Goal: Task Accomplishment & Management: Use online tool/utility

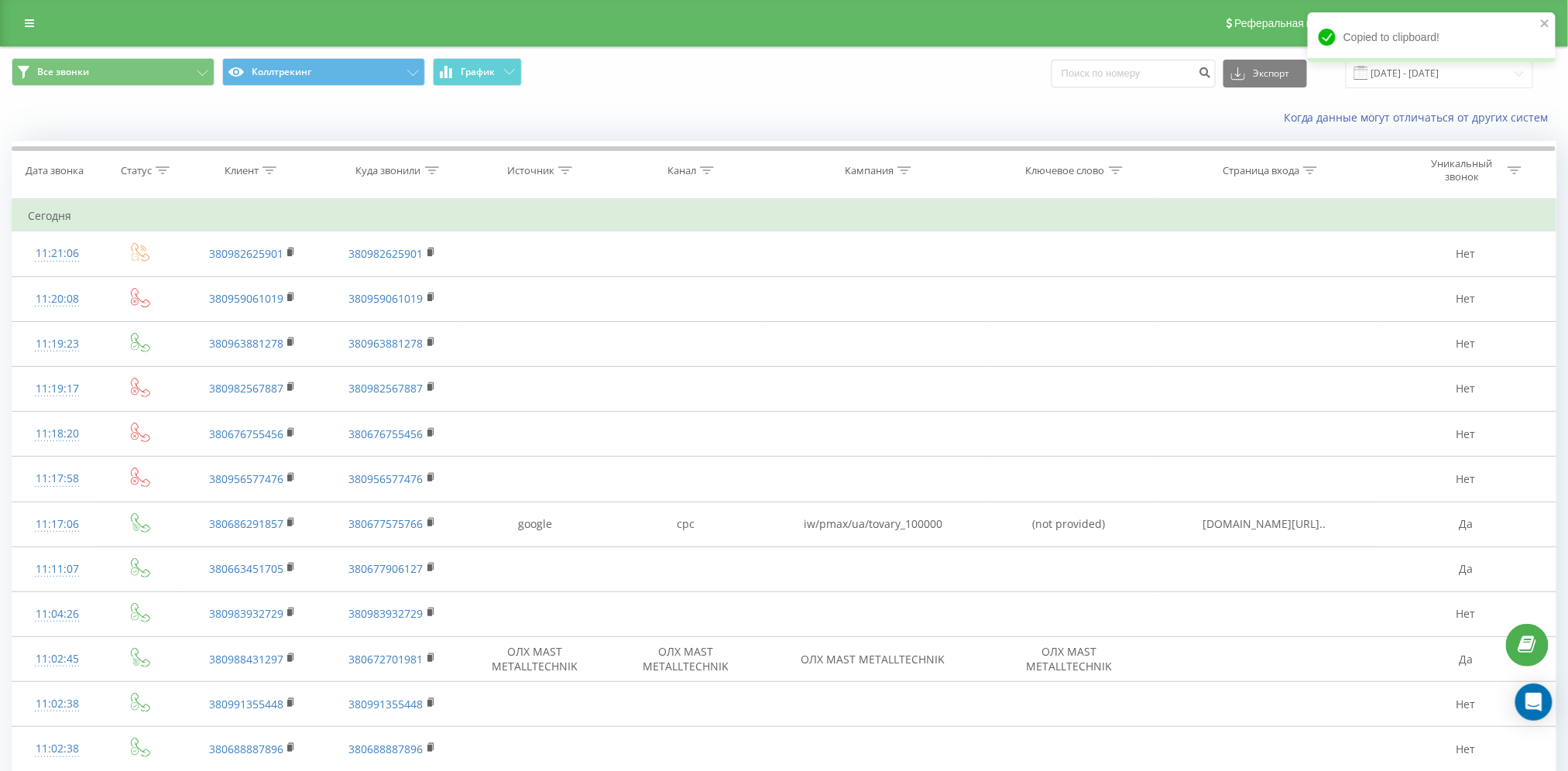
scroll to position [206, 0]
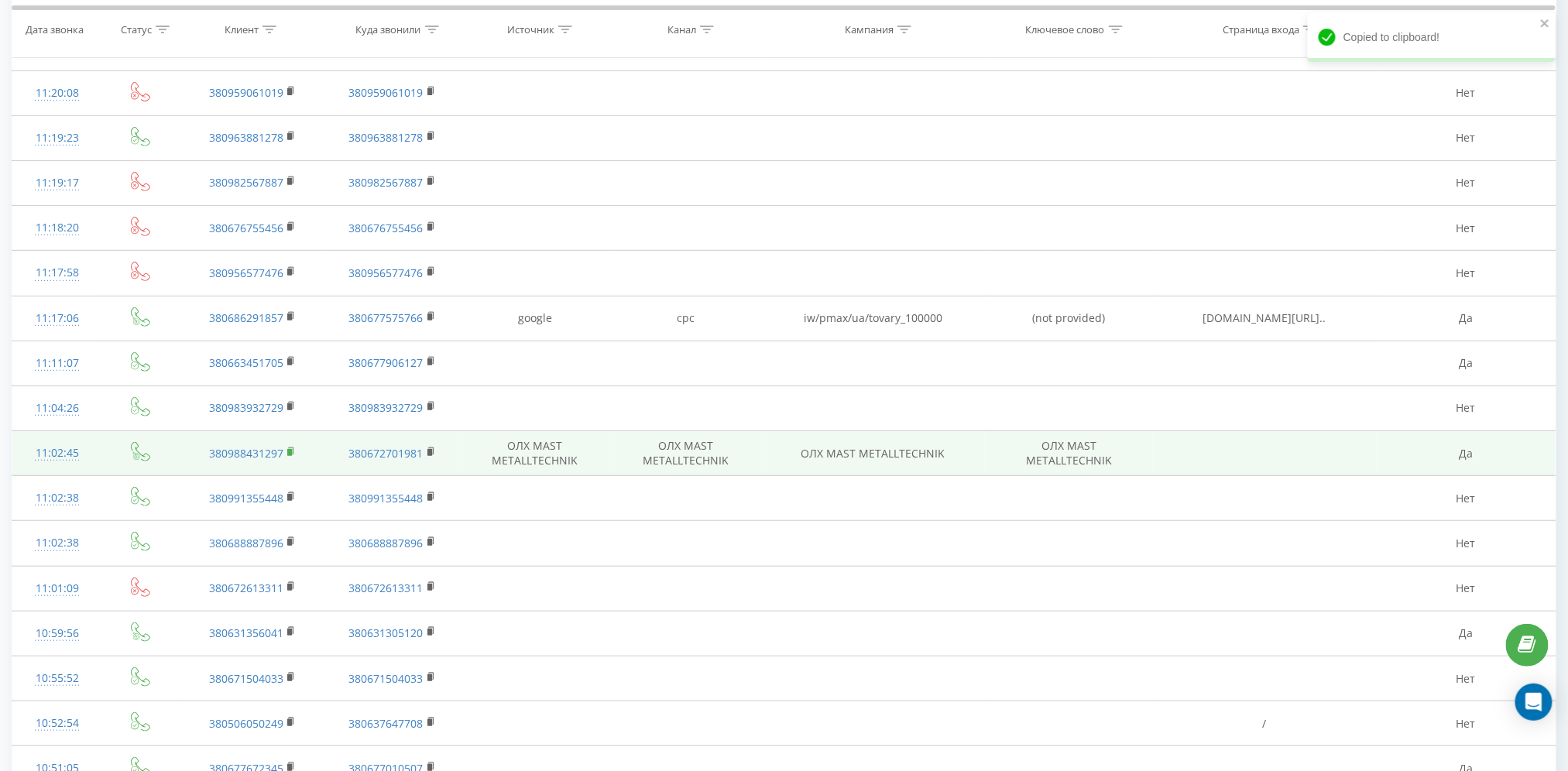
click at [292, 449] on rect at bounding box center [289, 453] width 5 height 7
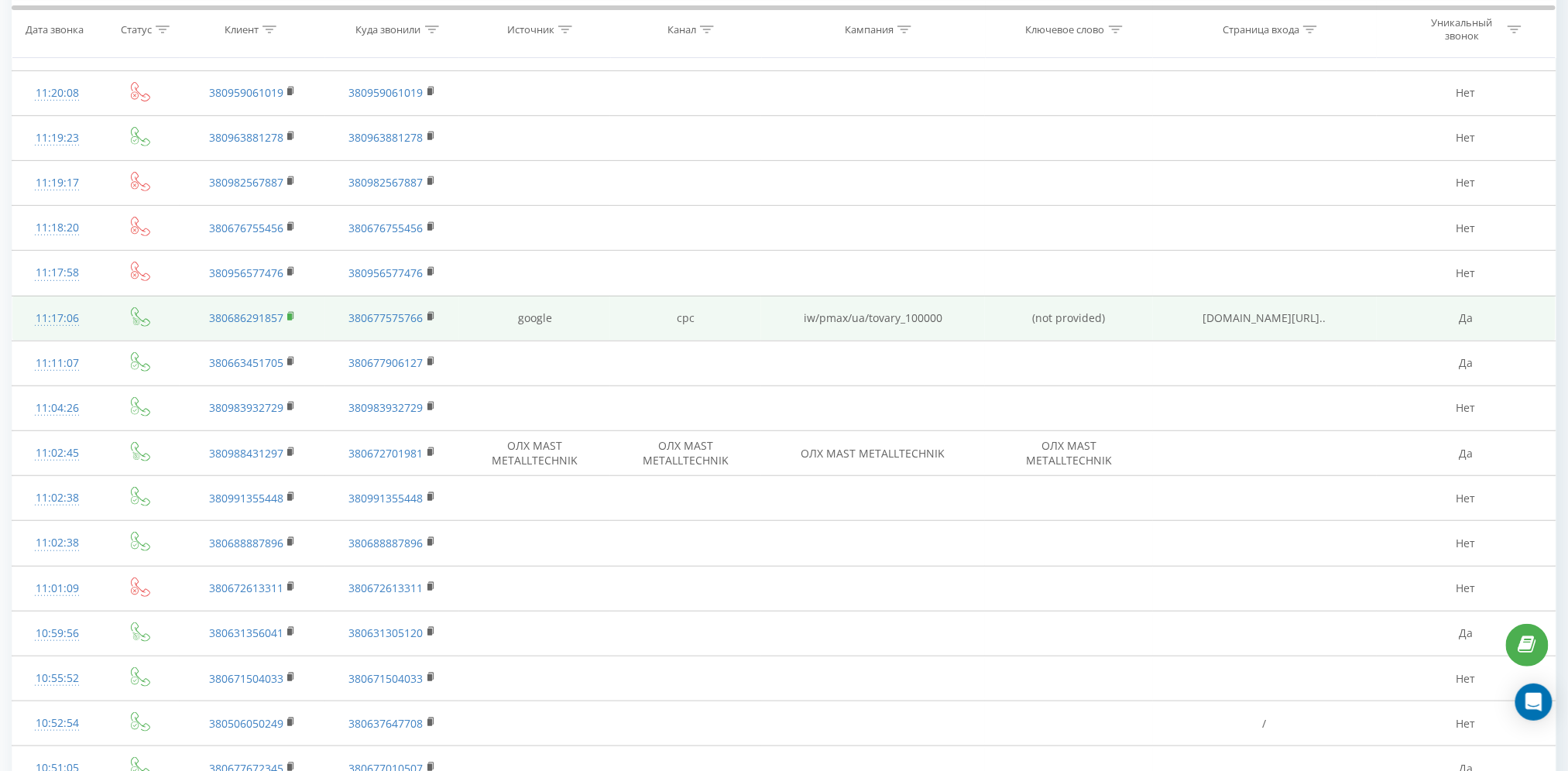
click at [287, 318] on icon at bounding box center [291, 317] width 8 height 11
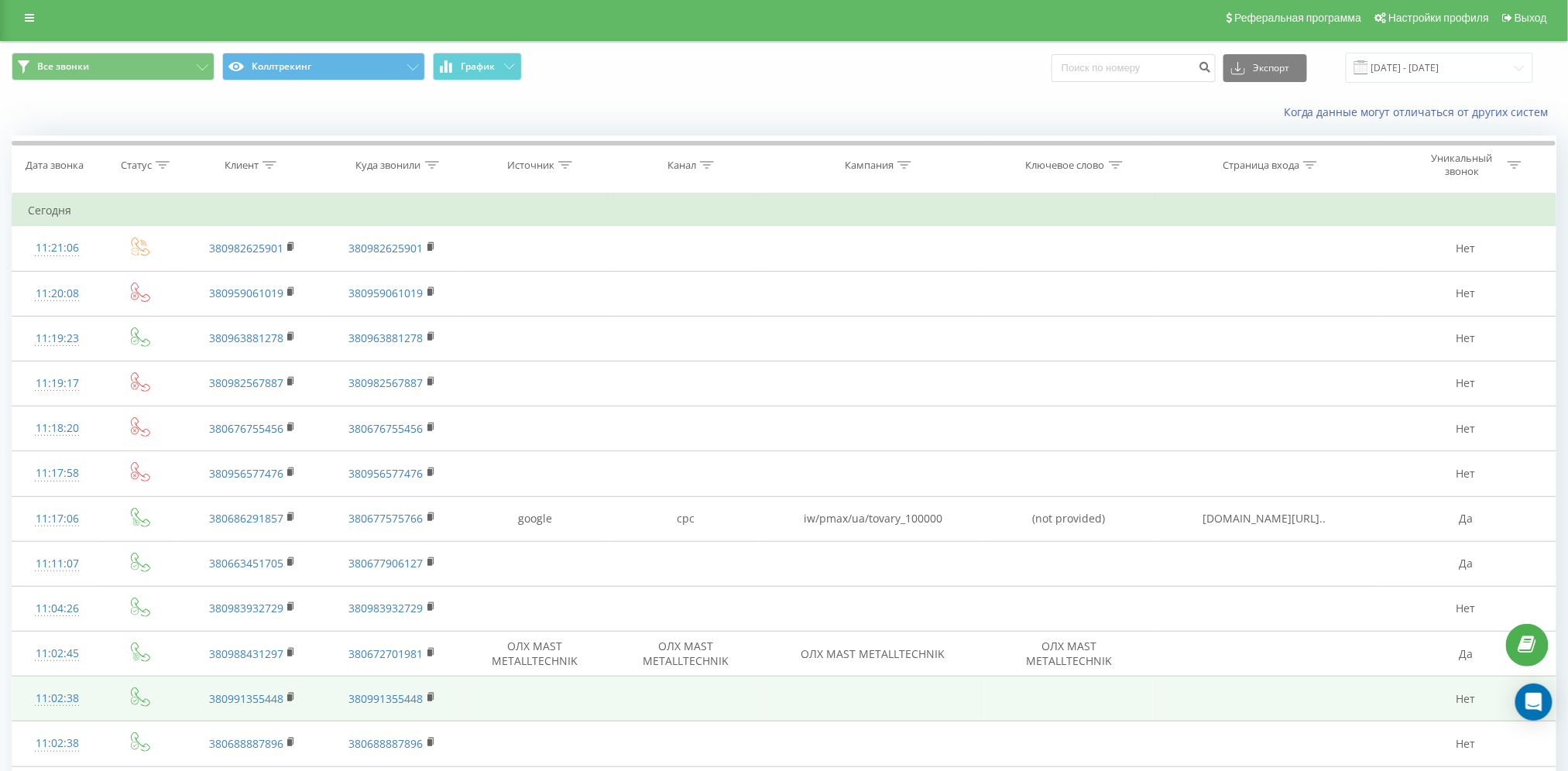
scroll to position [0, 0]
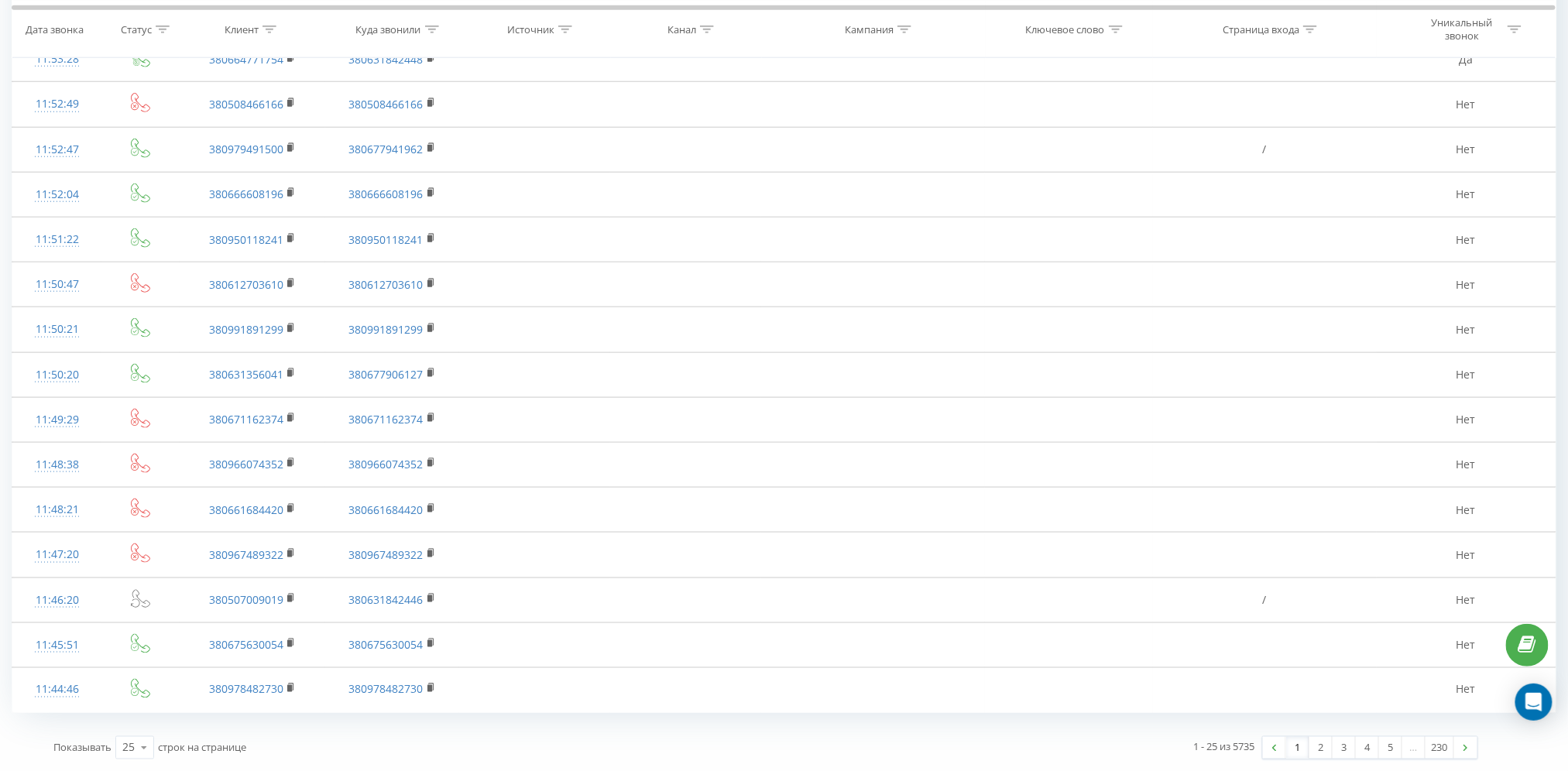
scroll to position [646, 0]
click at [1314, 750] on link "2" at bounding box center [1321, 748] width 23 height 22
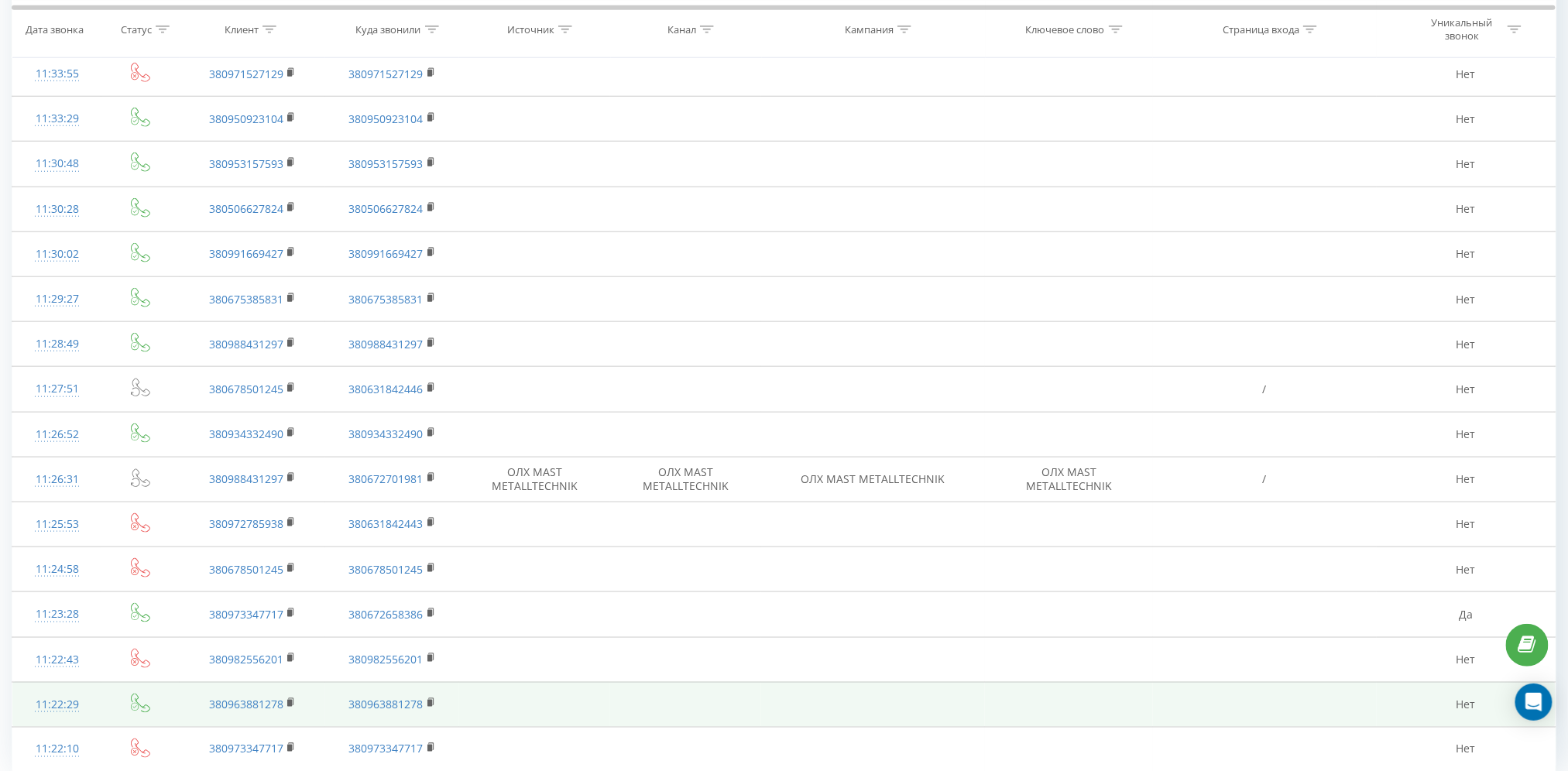
scroll to position [646, 0]
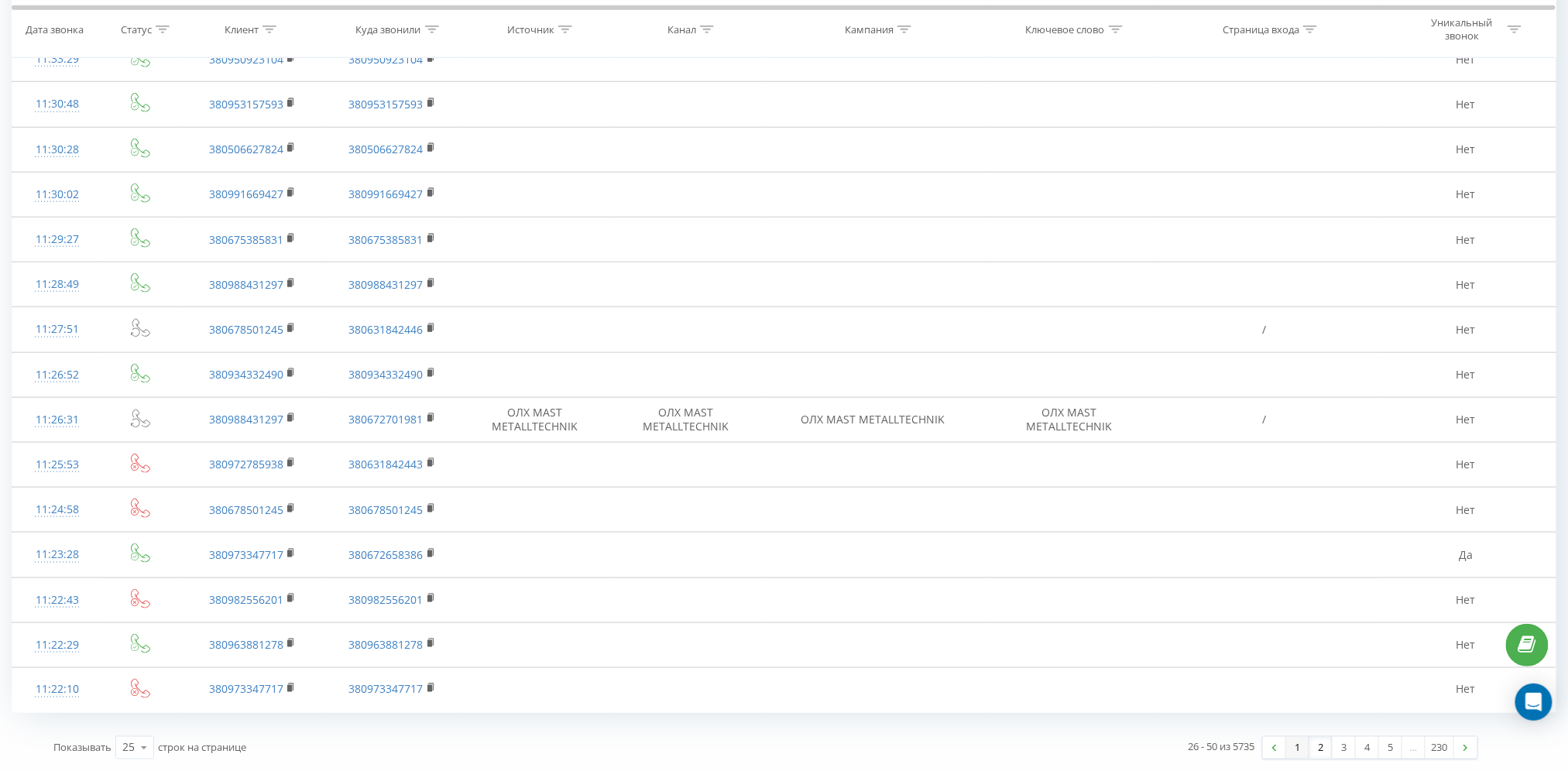
click at [1295, 746] on link "1" at bounding box center [1297, 748] width 23 height 22
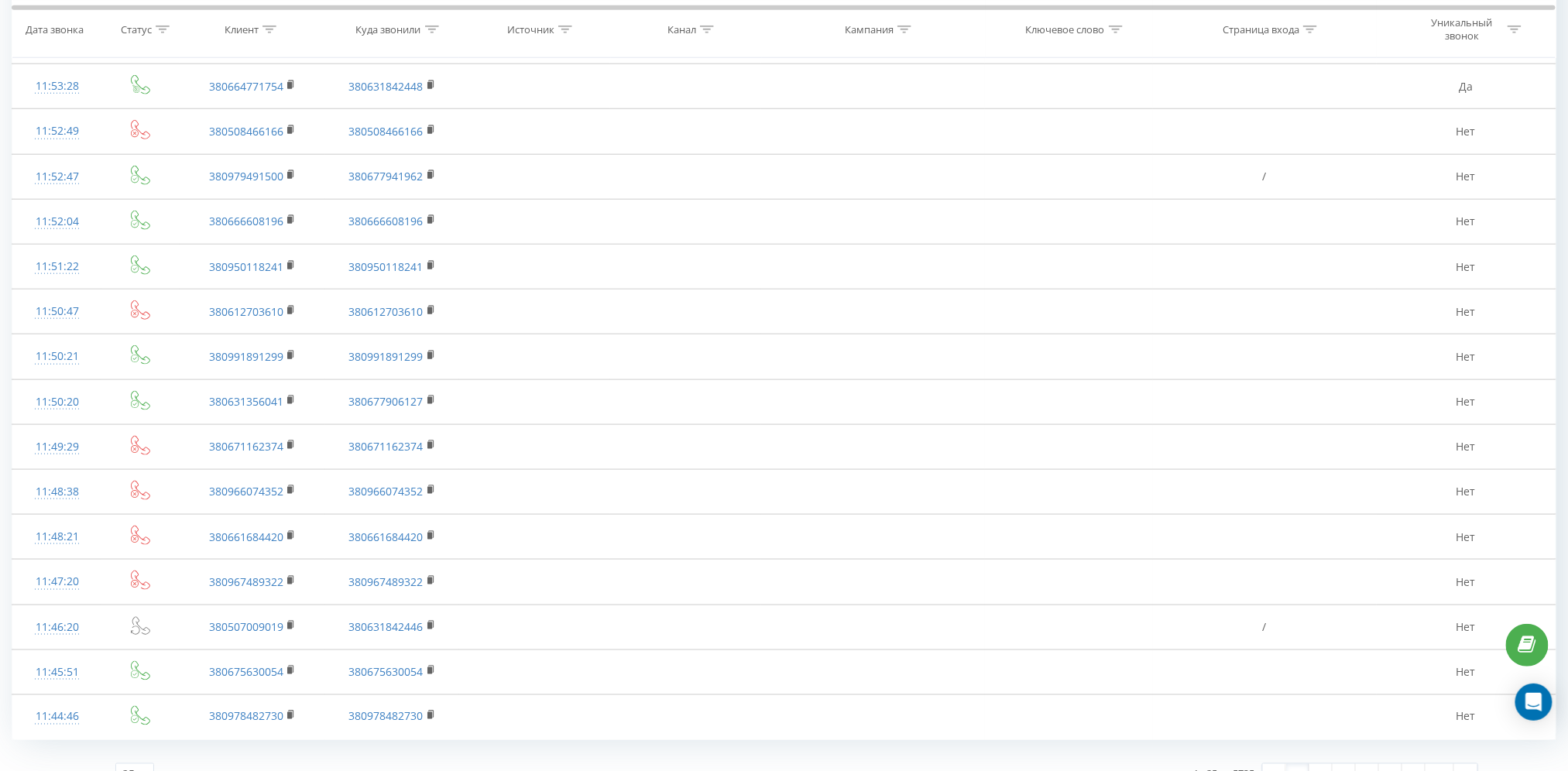
scroll to position [646, 0]
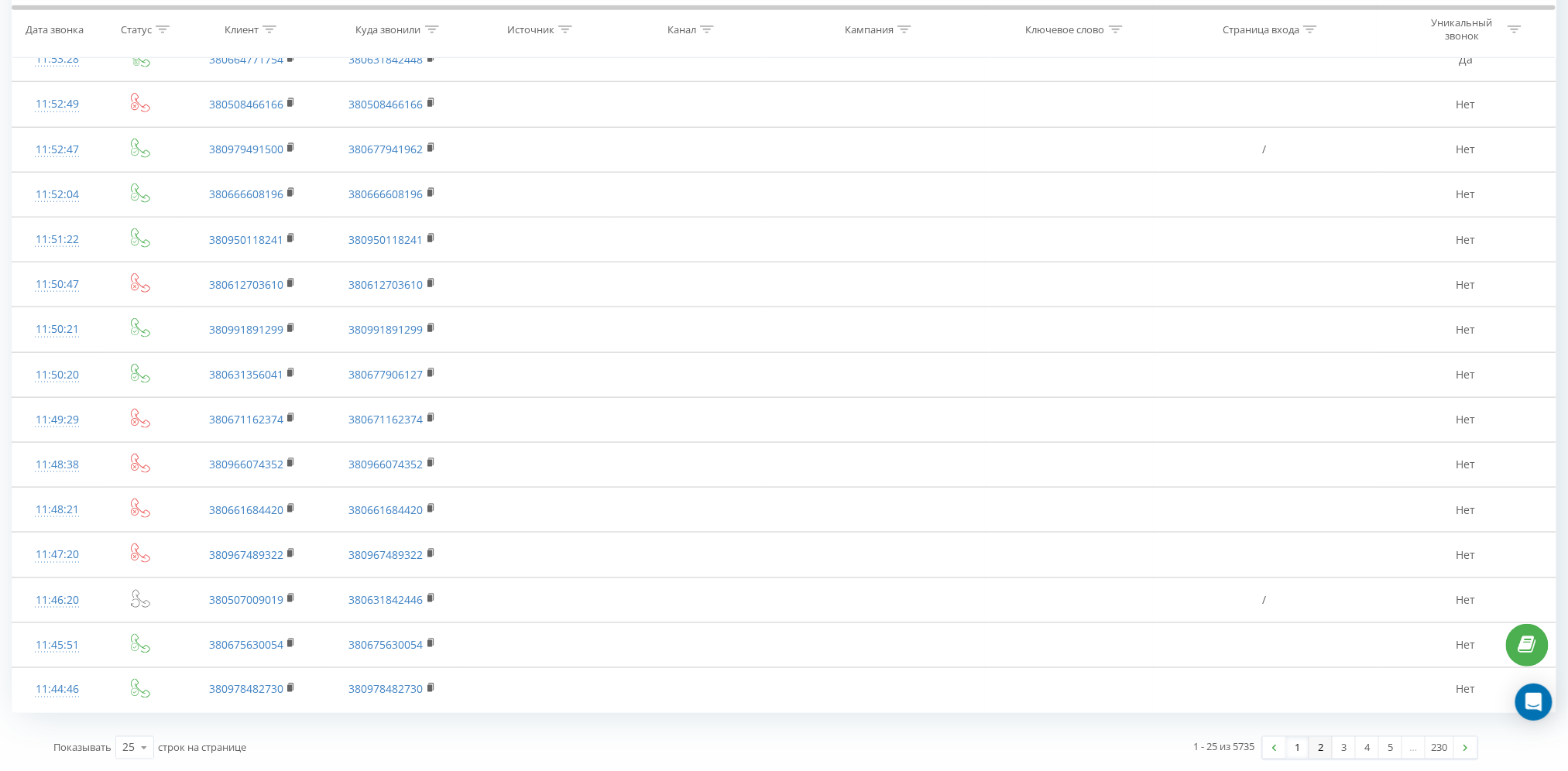
click at [1321, 746] on link "2" at bounding box center [1321, 748] width 23 height 22
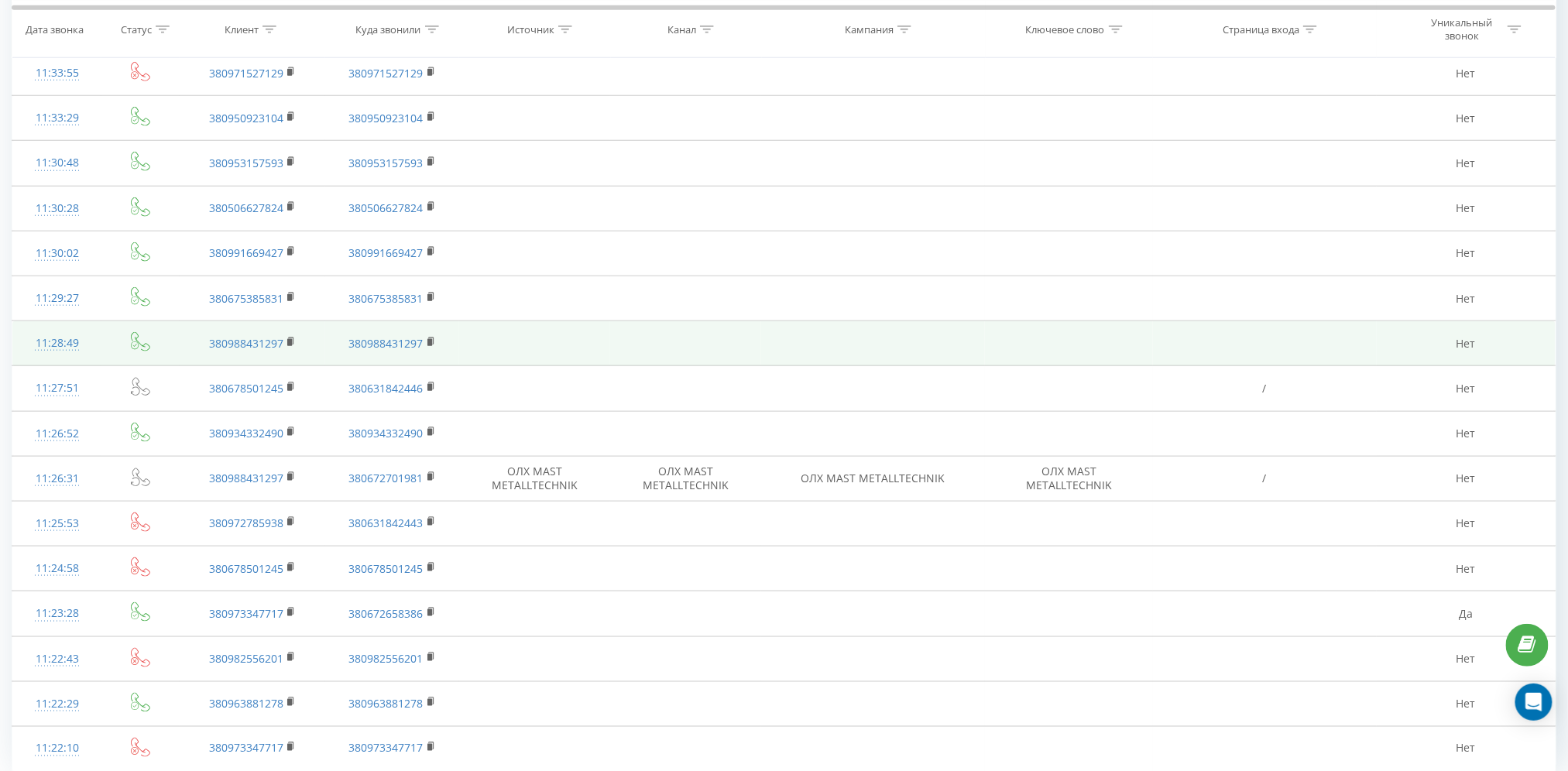
scroll to position [646, 0]
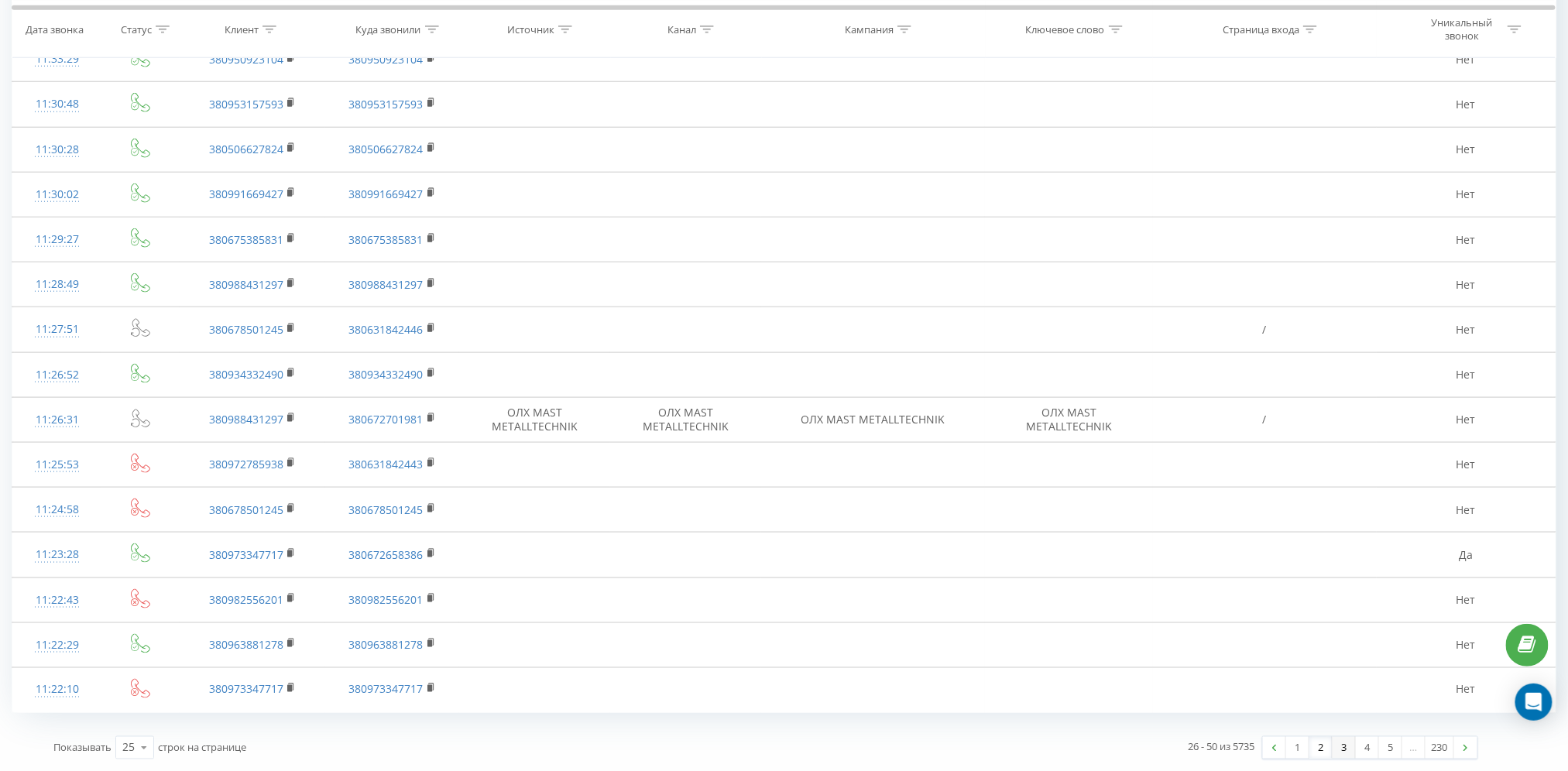
click at [1340, 750] on link "3" at bounding box center [1344, 748] width 23 height 22
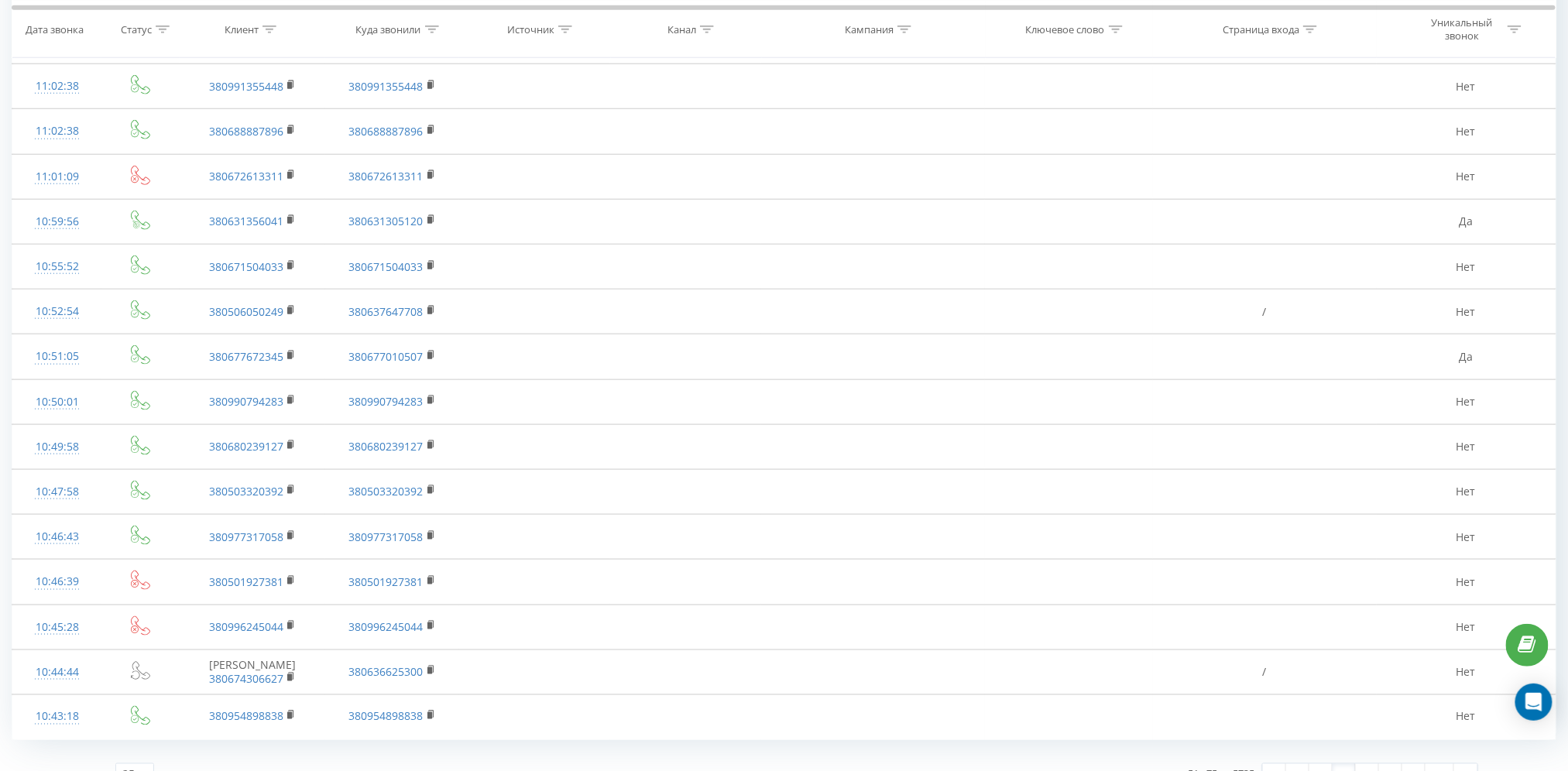
scroll to position [646, 0]
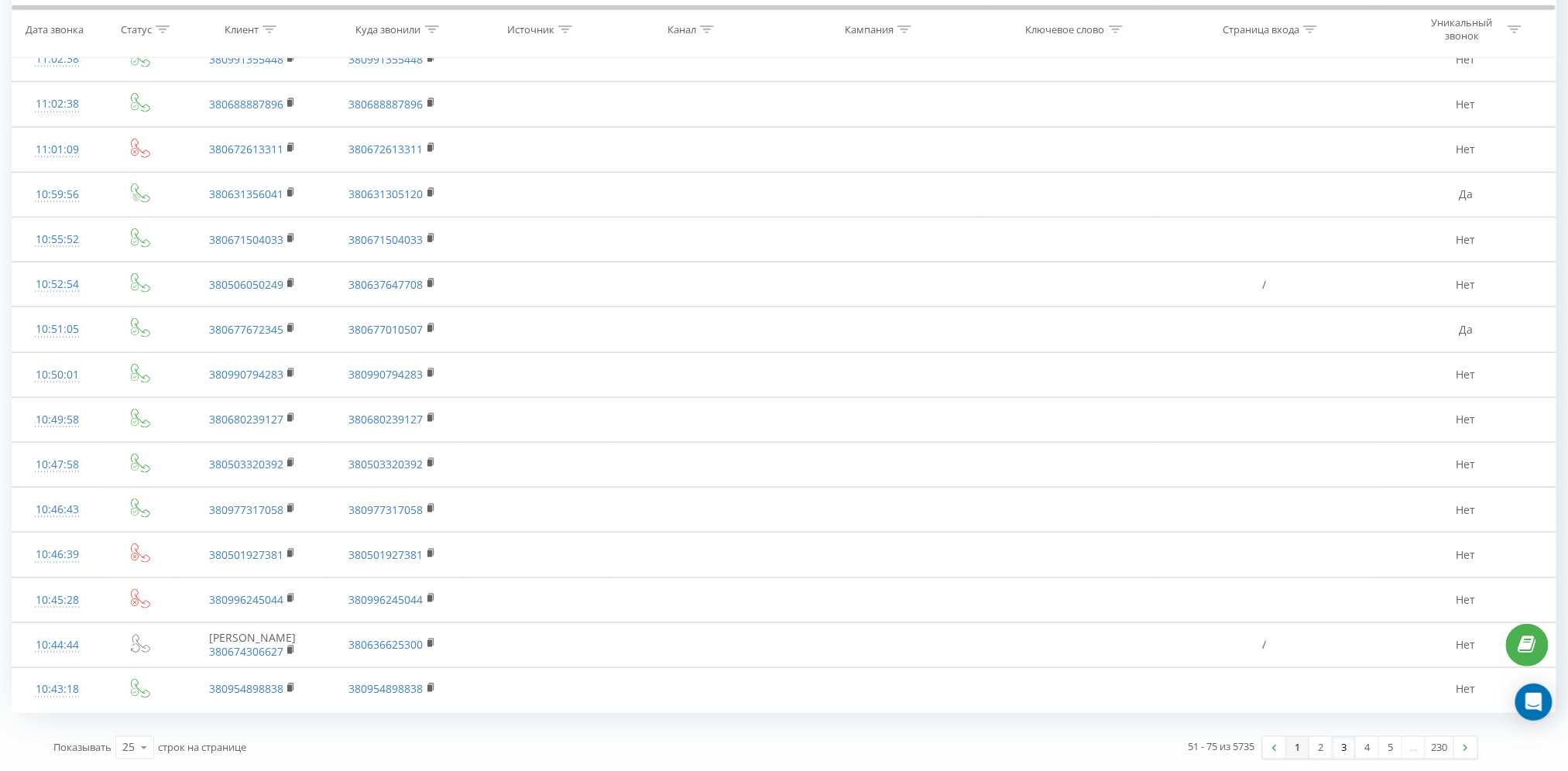
click at [1298, 750] on link "1" at bounding box center [1297, 748] width 23 height 22
